Goal: Book appointment/travel/reservation

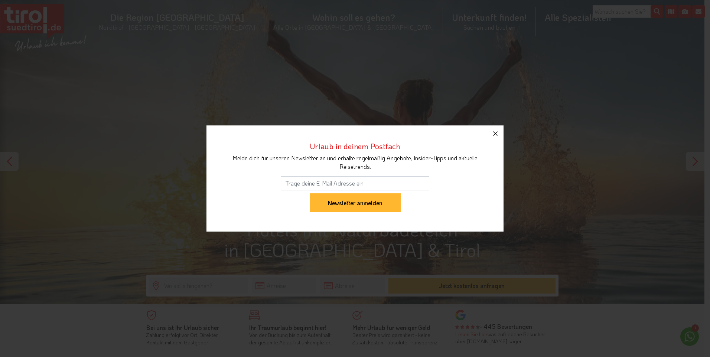
click at [493, 133] on icon "button" at bounding box center [495, 133] width 9 height 9
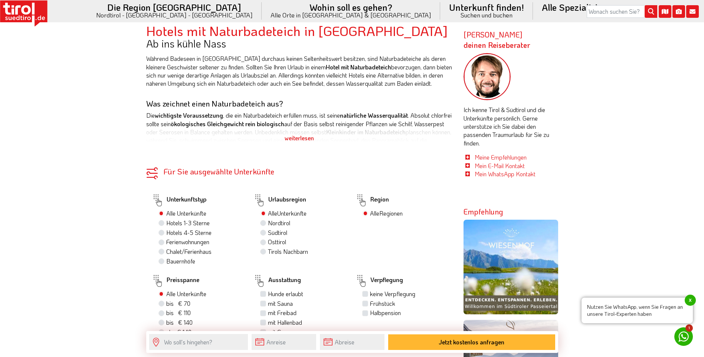
scroll to position [408, 0]
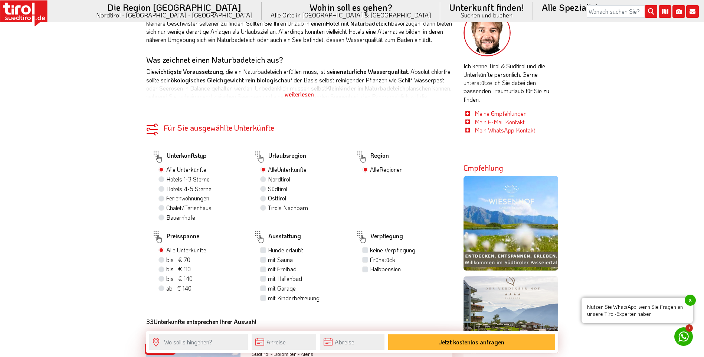
click at [370, 269] on label "Halbpension" at bounding box center [385, 269] width 31 height 8
click at [364, 269] on input "Halbpension" at bounding box center [366, 268] width 5 height 5
checkbox input "true"
click at [268, 269] on label "mit Freibad" at bounding box center [282, 269] width 29 height 8
click at [262, 269] on input "mit Freibad" at bounding box center [264, 268] width 5 height 5
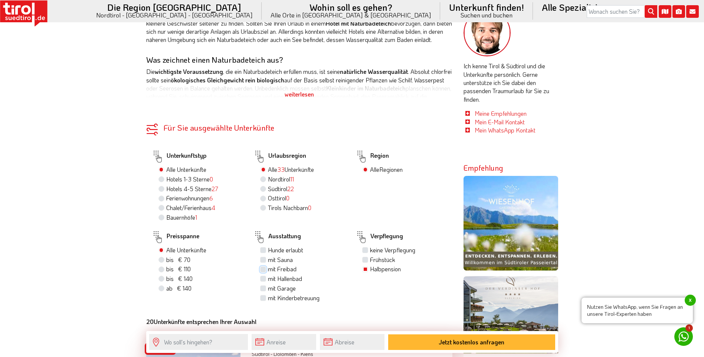
checkbox input "true"
click at [268, 290] on label "mit Garage" at bounding box center [282, 288] width 28 height 8
click at [262, 290] on input "mit Garage" at bounding box center [264, 288] width 5 height 5
checkbox input "true"
click at [236, 285] on div "ab € 140 ab CHF 131" at bounding box center [200, 289] width 84 height 10
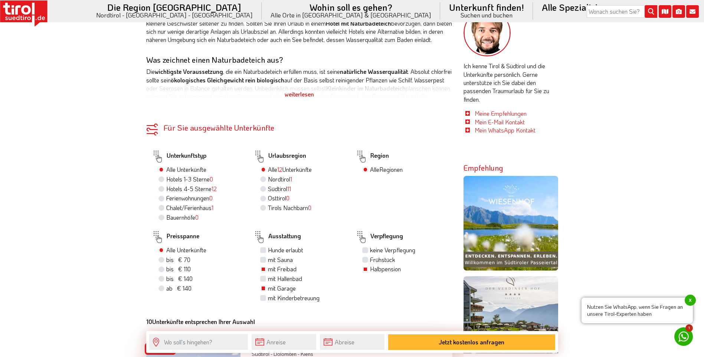
click at [166, 282] on label "bis € 140 bis CHF 131" at bounding box center [179, 279] width 26 height 8
click at [163, 281] on input "bis € 140 bis CHF 131" at bounding box center [162, 278] width 5 height 5
radio input "true"
click at [166, 288] on label "ab € 140 ab CHF 131" at bounding box center [178, 288] width 25 height 8
click at [162, 288] on input "ab € 140 ab CHF 131" at bounding box center [162, 288] width 5 height 5
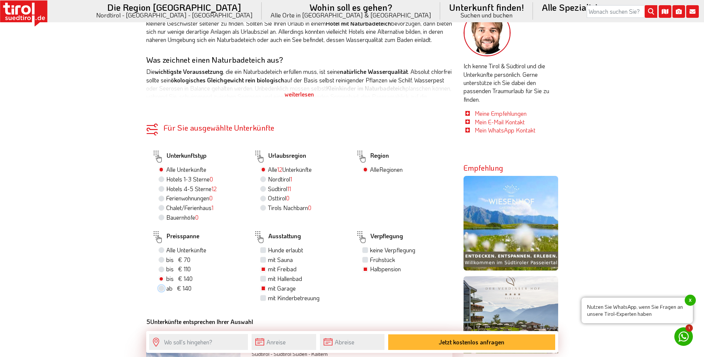
radio input "true"
click at [163, 282] on div "bis € 140 bis CHF 131" at bounding box center [200, 279] width 84 height 10
click at [166, 279] on label "bis € 140 bis CHF 131" at bounding box center [179, 279] width 26 height 8
click at [163, 279] on input "bis € 140 bis CHF 131" at bounding box center [162, 278] width 5 height 5
radio input "true"
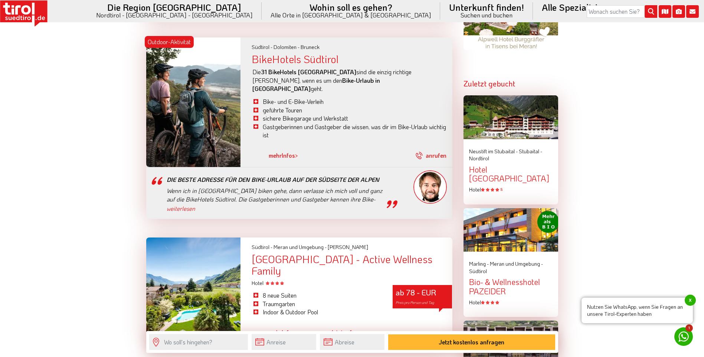
scroll to position [891, 0]
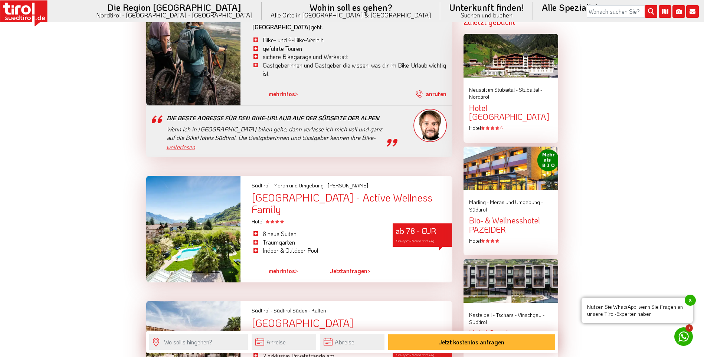
drag, startPoint x: 399, startPoint y: 130, endPoint x: 274, endPoint y: 141, distance: 125.9
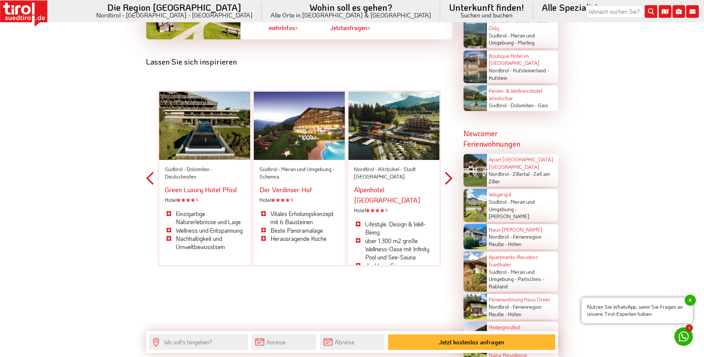
scroll to position [1485, 0]
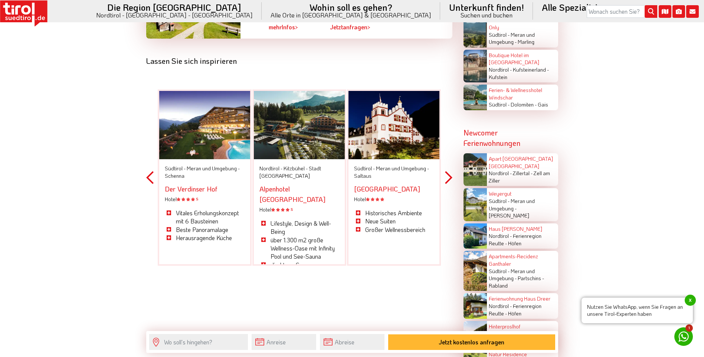
drag, startPoint x: 452, startPoint y: 161, endPoint x: 413, endPoint y: 181, distance: 44.2
drag, startPoint x: 709, startPoint y: 62, endPoint x: 176, endPoint y: 80, distance: 533.6
click at [176, 91] on div at bounding box center [204, 125] width 91 height 68
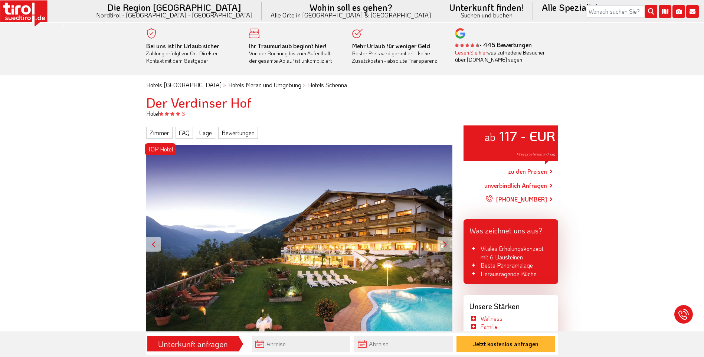
drag, startPoint x: 276, startPoint y: 69, endPoint x: 268, endPoint y: 102, distance: 33.2
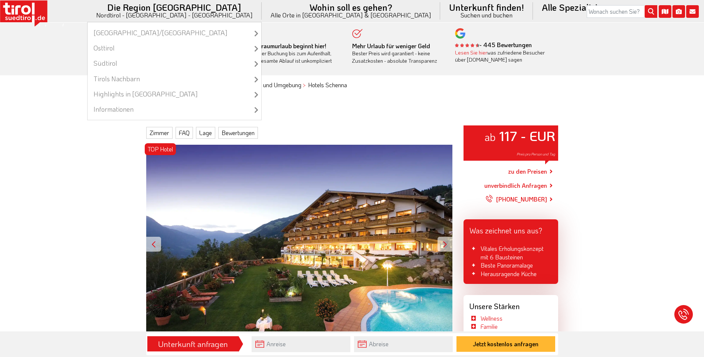
click at [225, 10] on li "Die Region Tirol Nordtirol - Südtirol - Osttirol Tirol/Nordtirol Tirol/Nordtiro…" at bounding box center [174, 11] width 174 height 22
click at [215, 17] on li "Die Region Tirol Nordtirol - Südtirol - Osttirol Tirol/Nordtirol Tirol/Nordtiro…" at bounding box center [174, 11] width 174 height 22
click at [191, 12] on li "Die Region Tirol Nordtirol - Südtirol - Osttirol Tirol/Nordtirol Tirol/Nordtiro…" at bounding box center [174, 11] width 174 height 22
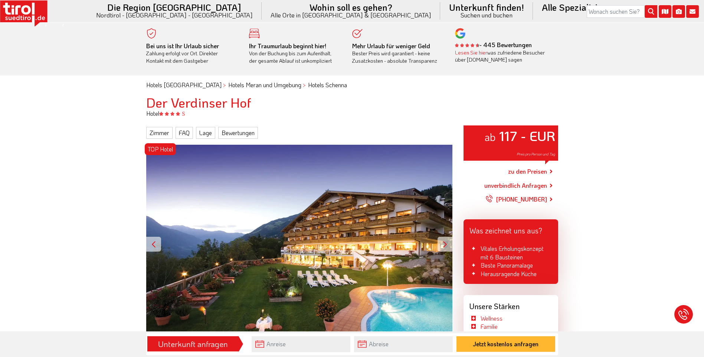
drag, startPoint x: 230, startPoint y: 86, endPoint x: 207, endPoint y: 165, distance: 82.3
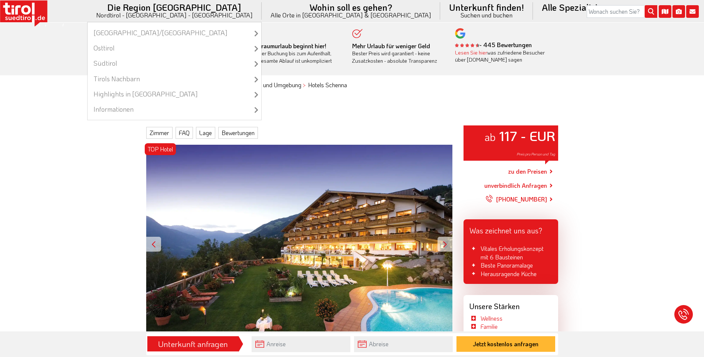
drag, startPoint x: 357, startPoint y: 180, endPoint x: 198, endPoint y: 9, distance: 233.5
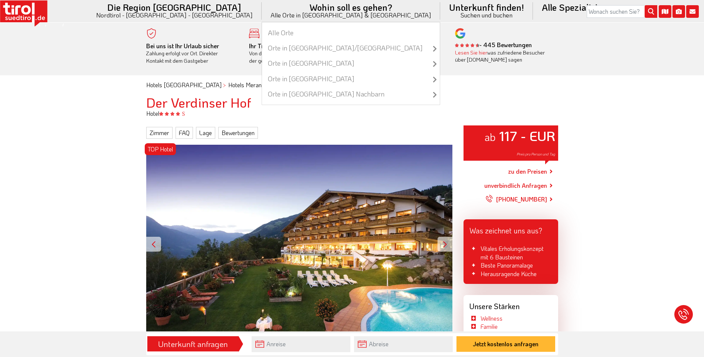
click at [350, 16] on small "Alle Orte in [GEOGRAPHIC_DATA] & [GEOGRAPHIC_DATA]" at bounding box center [351, 15] width 161 height 6
